Goal: Navigation & Orientation: Find specific page/section

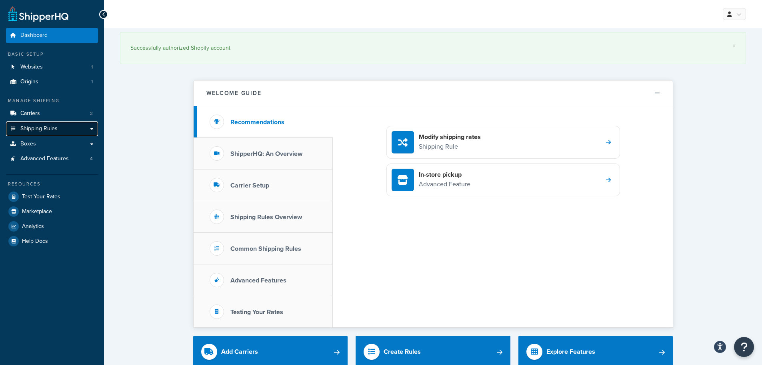
click at [60, 126] on link "Shipping Rules" at bounding box center [52, 128] width 92 height 15
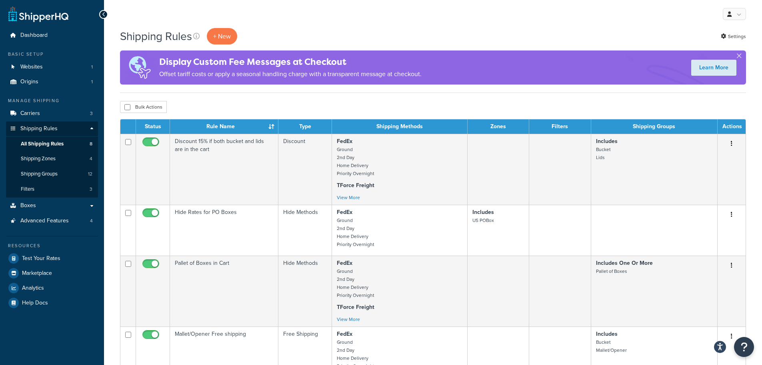
click at [583, 105] on div "Bulk Actions Duplicate [GEOGRAPHIC_DATA]" at bounding box center [433, 107] width 626 height 12
click at [96, 127] on link "Shipping Rules" at bounding box center [52, 128] width 92 height 15
